Goal: Task Accomplishment & Management: Manage account settings

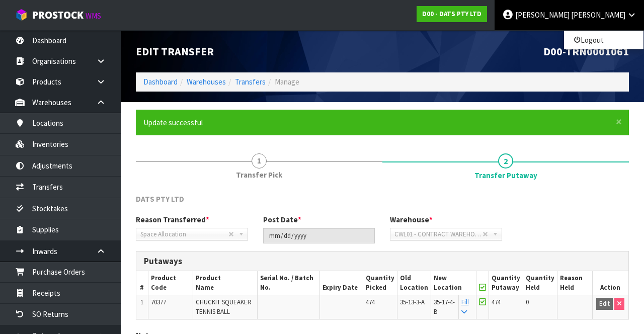
scroll to position [87, 0]
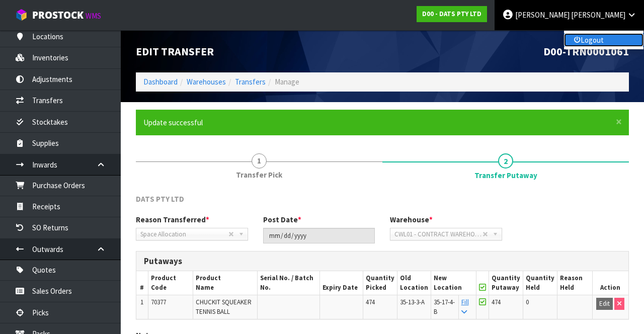
click at [579, 40] on icon at bounding box center [577, 40] width 7 height 1
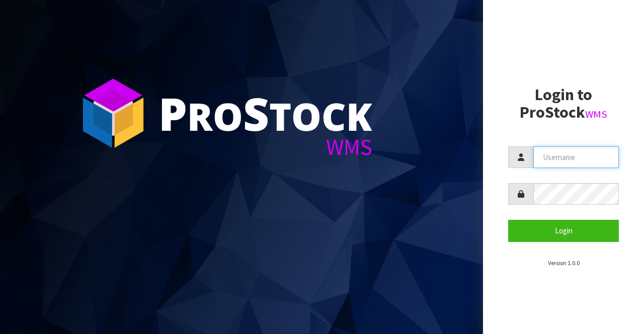
click at [556, 157] on input "text" at bounding box center [576, 157] width 86 height 22
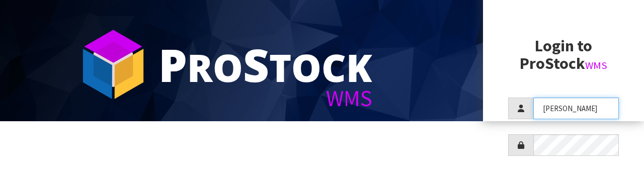
scroll to position [45, 0]
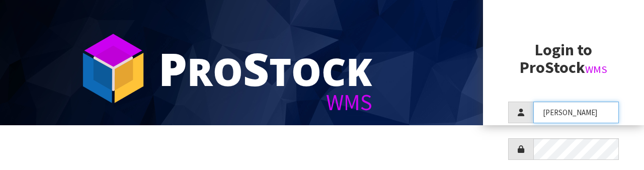
type input "Raj"
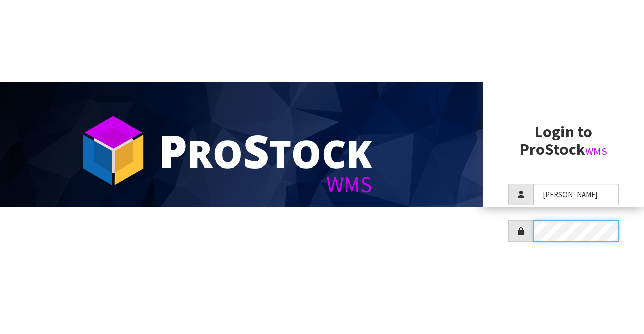
scroll to position [0, 0]
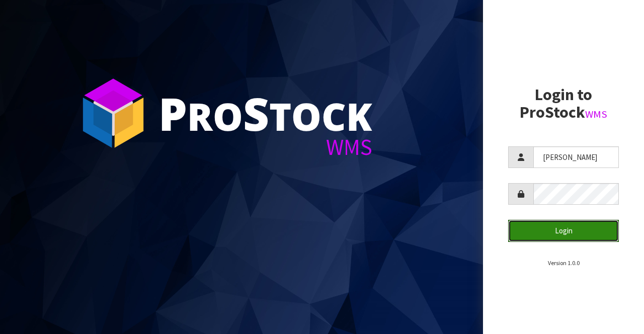
click at [556, 226] on button "Login" at bounding box center [563, 231] width 111 height 22
